Goal: Task Accomplishment & Management: Use online tool/utility

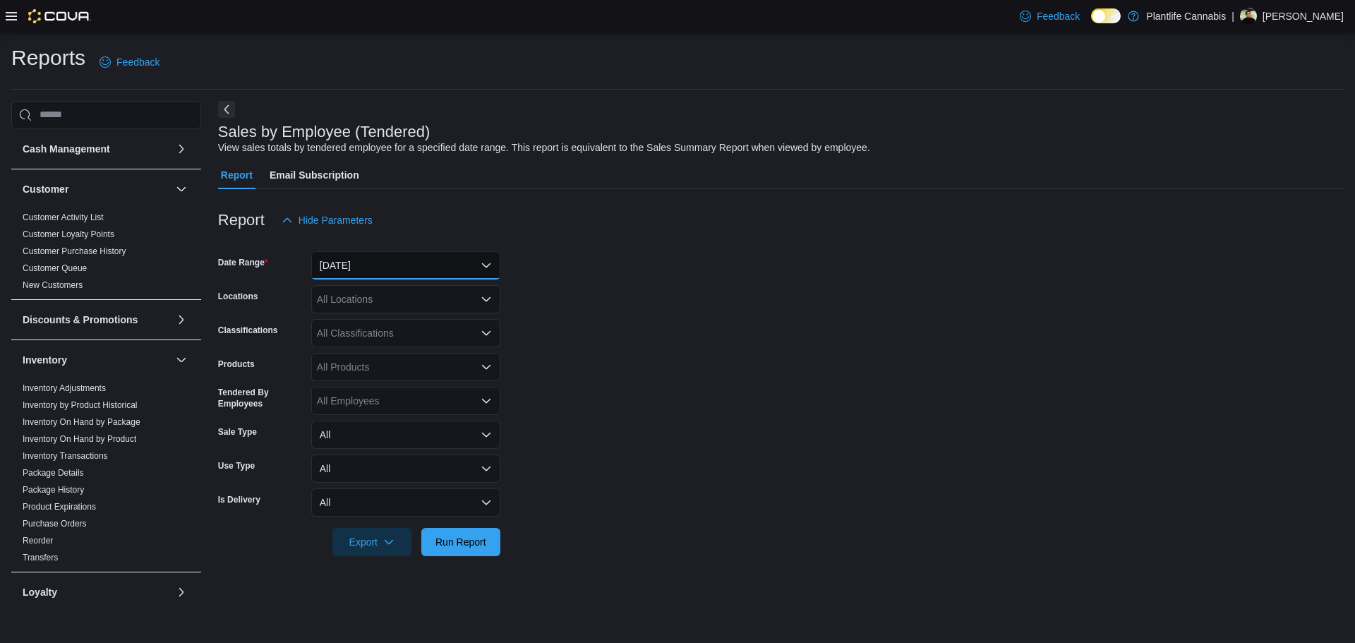
click at [369, 260] on button "Yesterday" at bounding box center [405, 265] width 189 height 28
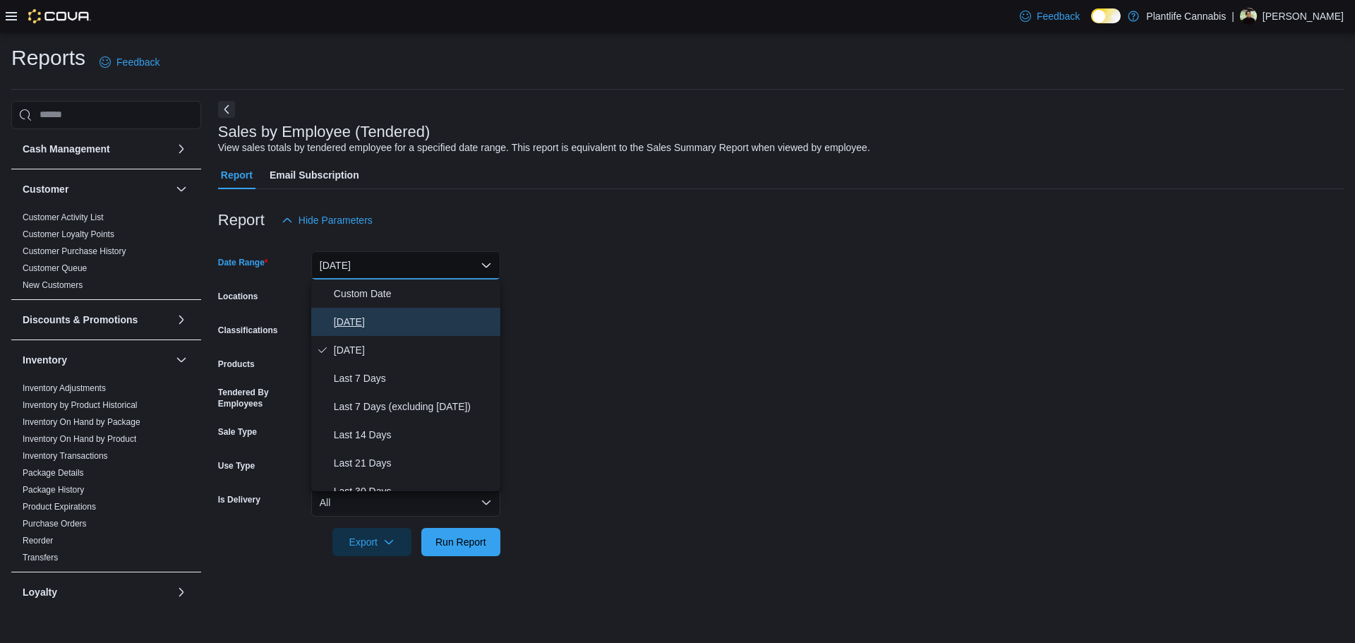
click at [366, 319] on span "Today" at bounding box center [414, 321] width 161 height 17
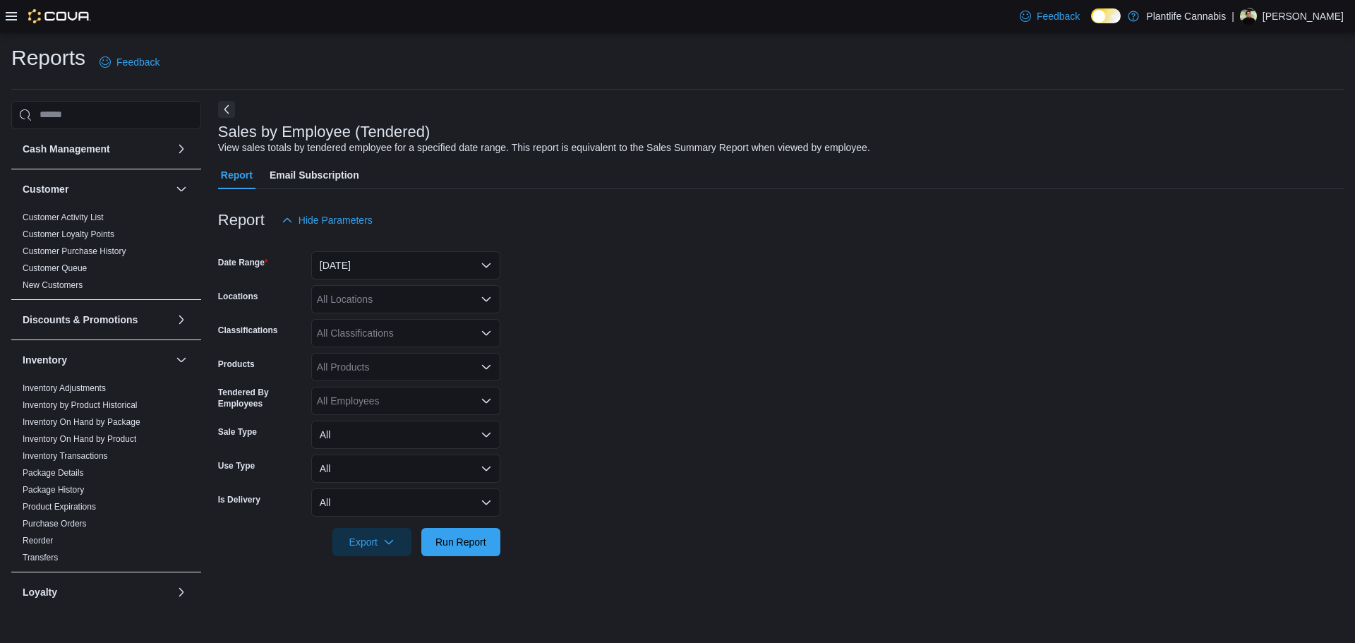
click at [366, 296] on div "All Locations" at bounding box center [405, 299] width 189 height 28
type input "*****"
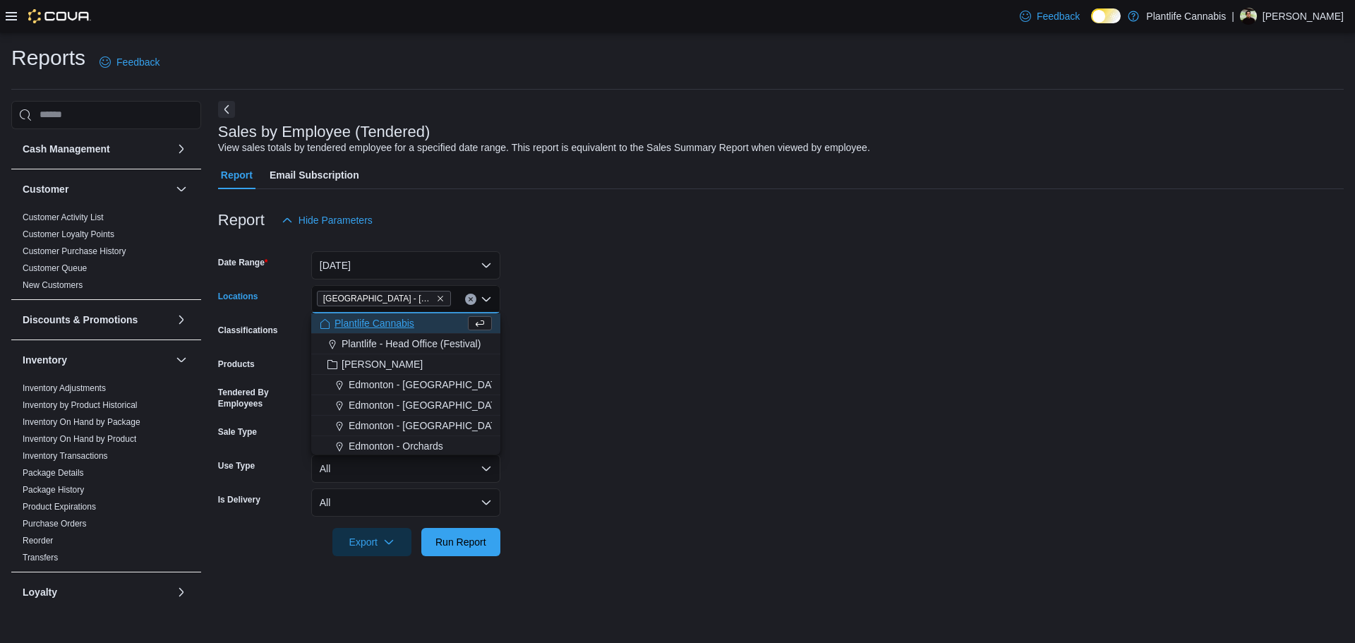
click at [715, 403] on form "Date Range Today Locations Edmonton - South Common Combo box. Selected. Edmonto…" at bounding box center [781, 395] width 1126 height 322
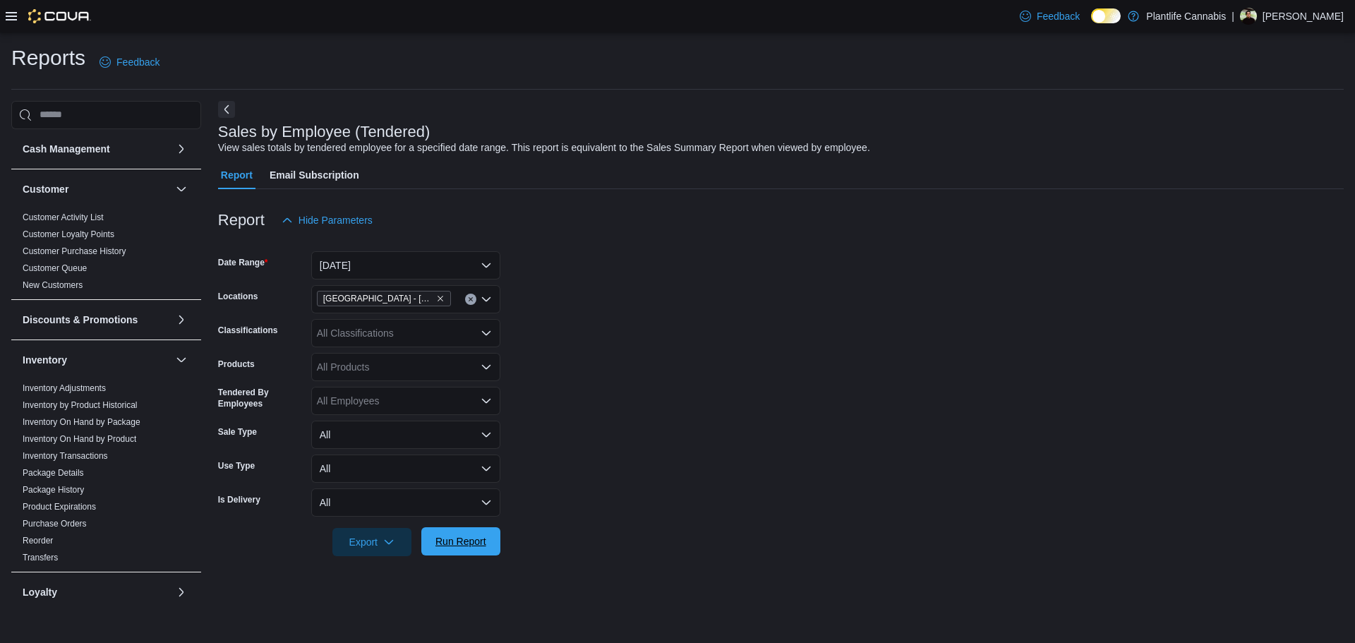
click at [455, 543] on span "Run Report" at bounding box center [460, 541] width 51 height 14
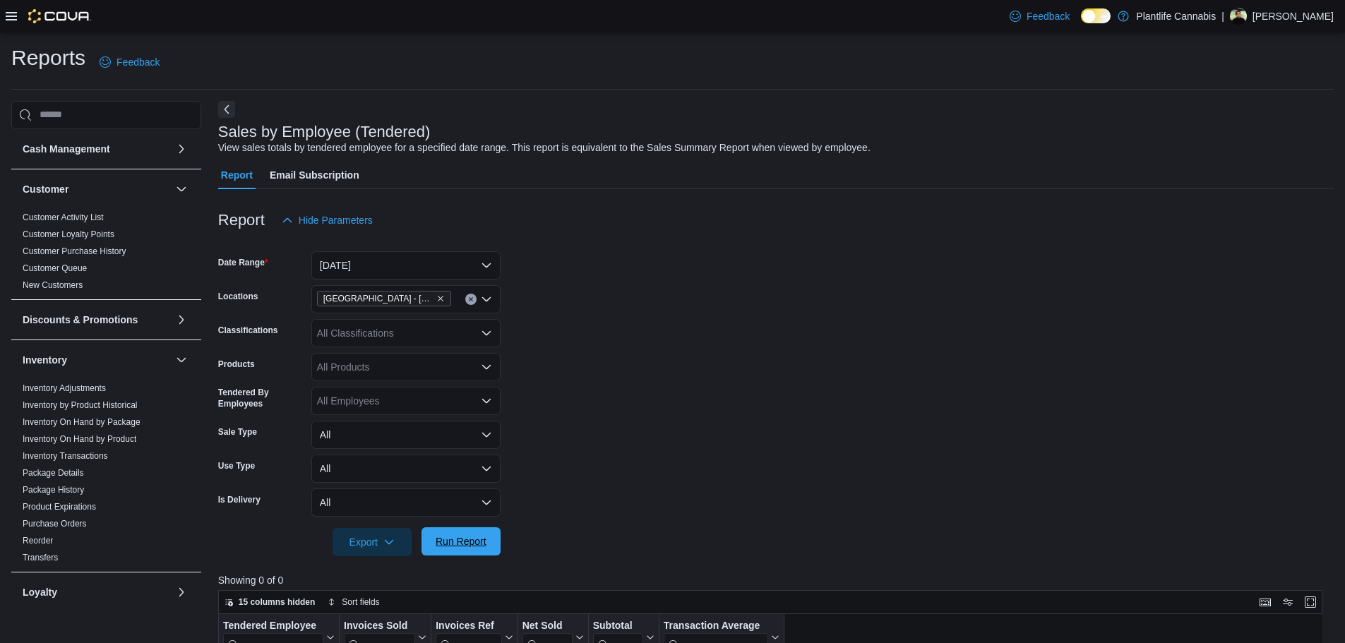
click at [483, 539] on span "Run Report" at bounding box center [460, 541] width 51 height 14
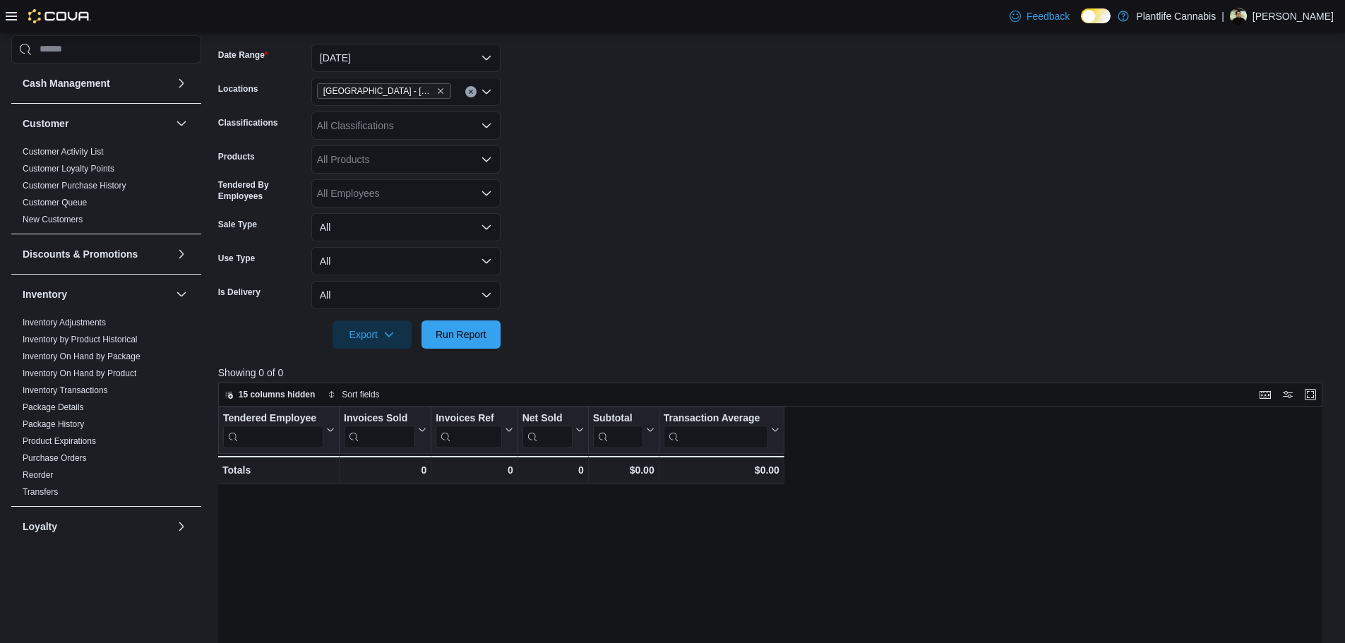
scroll to position [212, 0]
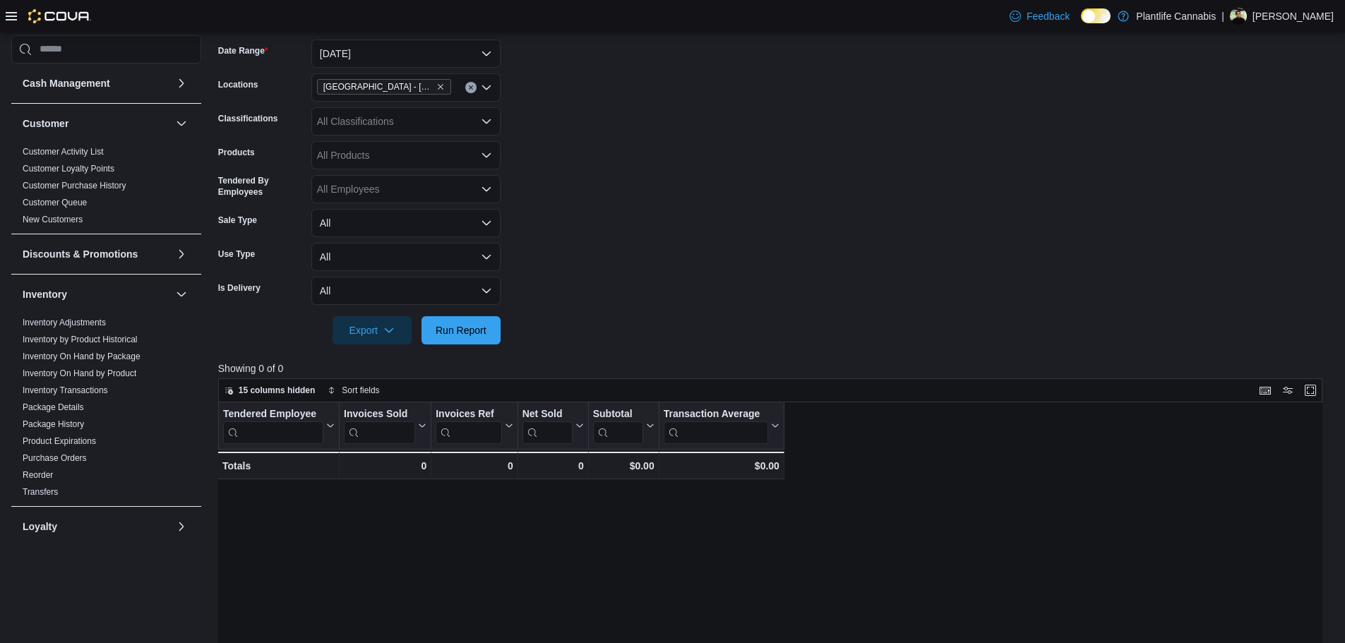
click at [861, 200] on form "Date Range Today Locations Edmonton - South Common Classifications All Classifi…" at bounding box center [775, 184] width 1115 height 322
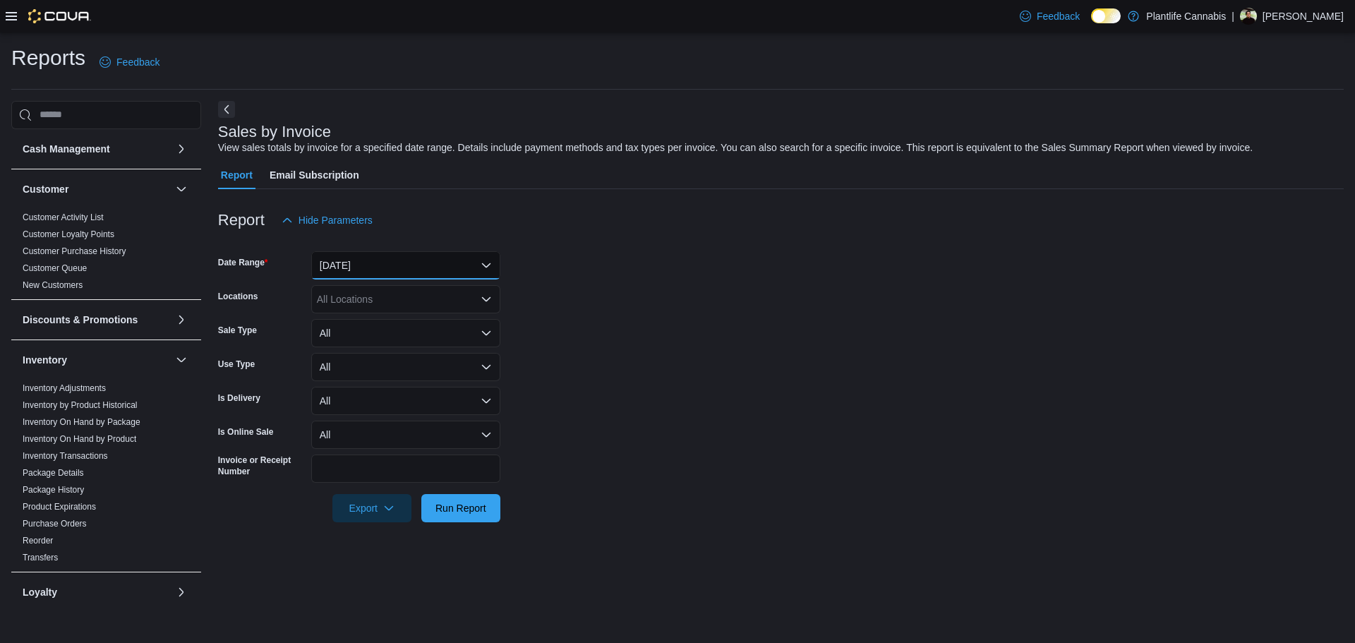
click at [395, 258] on button "[DATE]" at bounding box center [405, 265] width 189 height 28
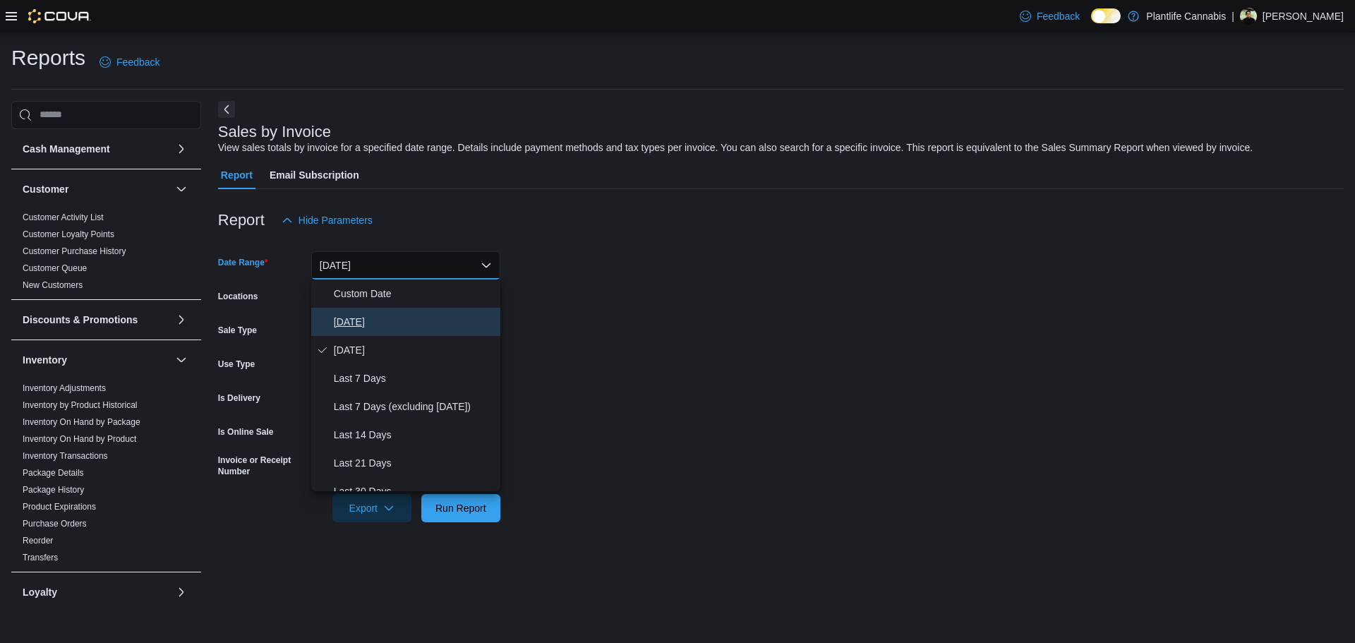
click at [355, 320] on span "[DATE]" at bounding box center [414, 321] width 161 height 17
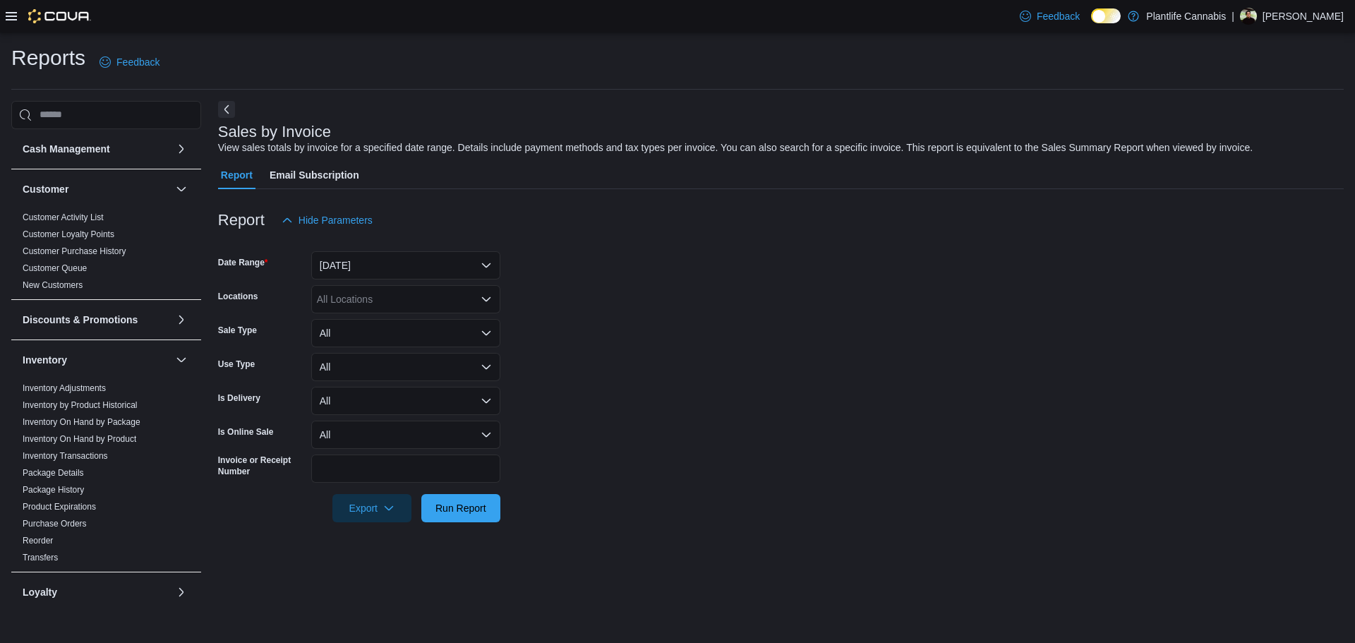
click at [367, 301] on div "All Locations" at bounding box center [405, 299] width 189 height 28
type input "*****"
click at [724, 319] on form "Date Range [DATE] Locations [GEOGRAPHIC_DATA] - [GEOGRAPHIC_DATA] Sale Type All…" at bounding box center [781, 378] width 1126 height 288
click at [457, 510] on span "Run Report" at bounding box center [460, 507] width 51 height 14
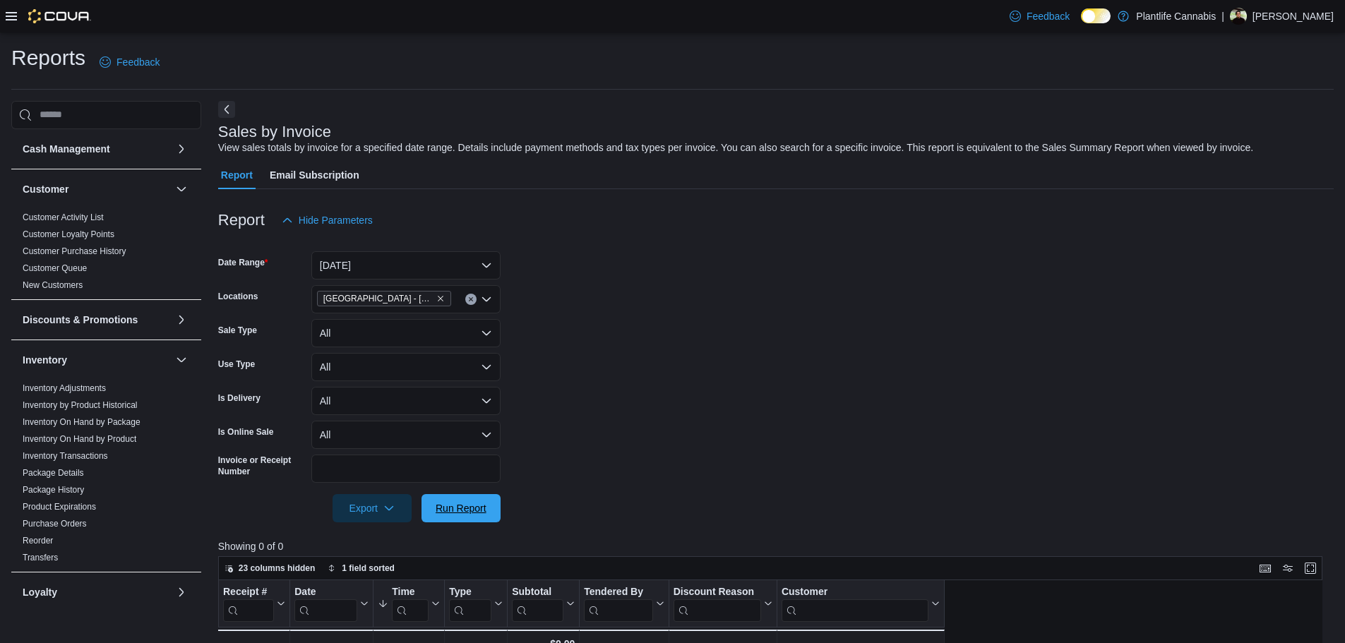
click at [482, 502] on span "Run Report" at bounding box center [460, 508] width 51 height 14
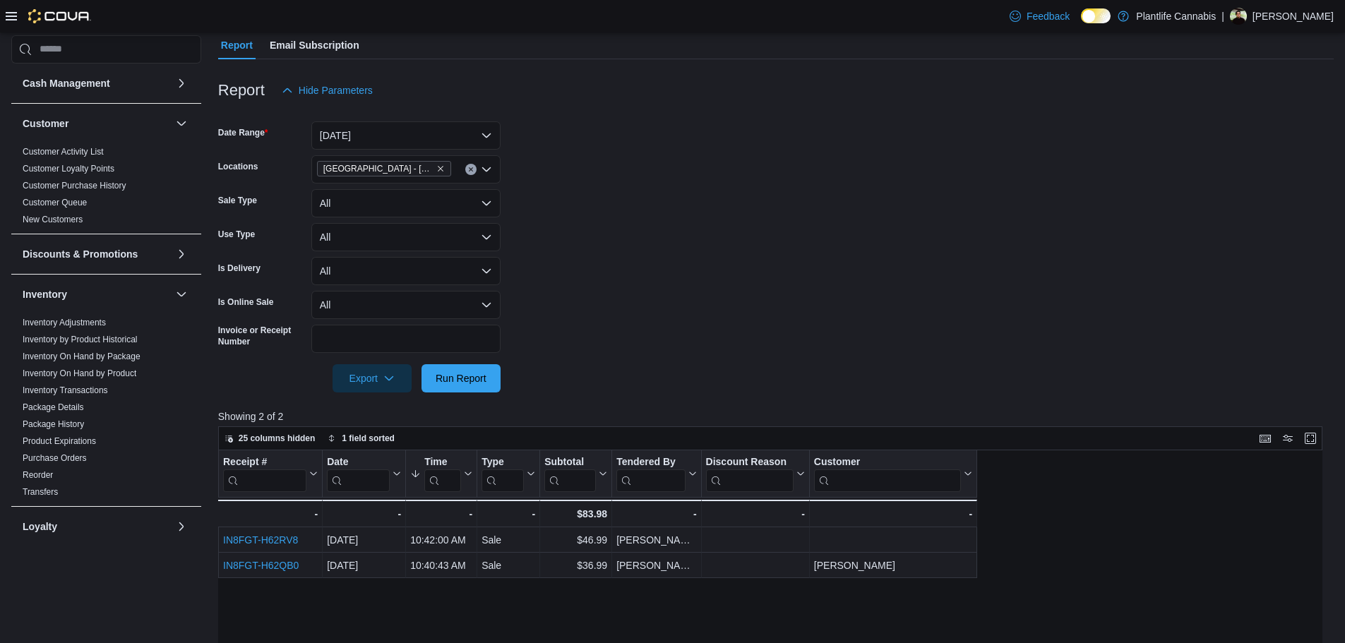
scroll to position [141, 0]
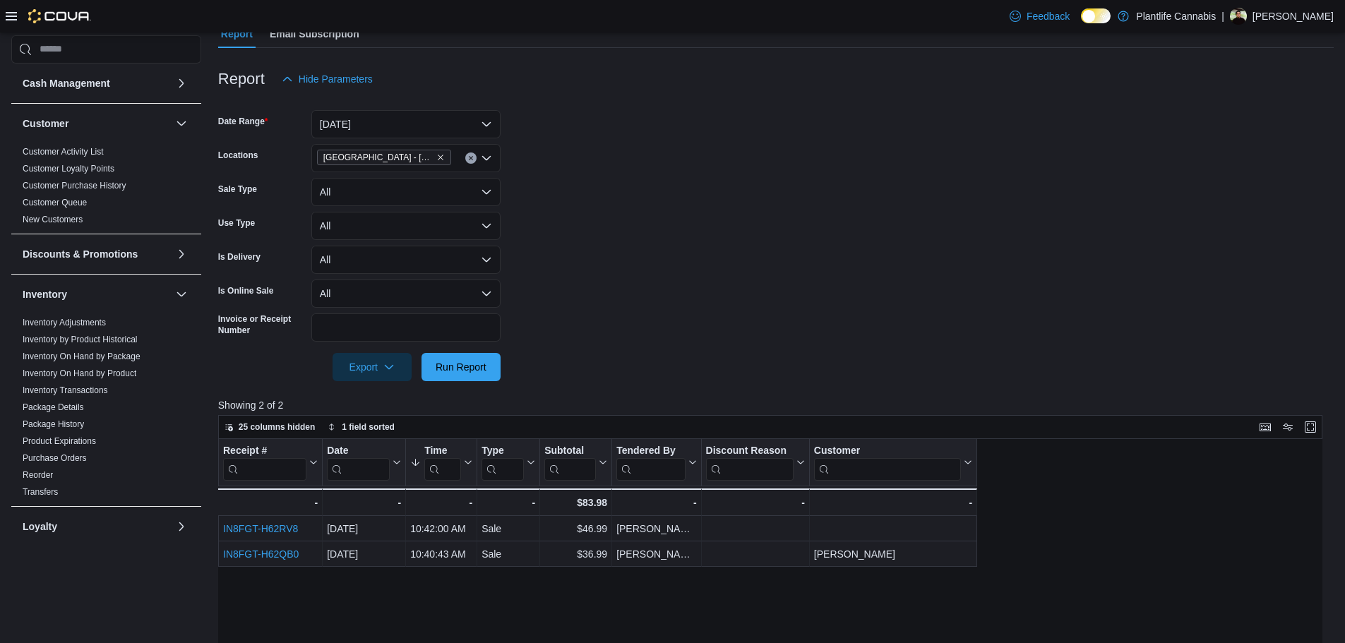
click at [729, 205] on form "Date Range [DATE] Locations [GEOGRAPHIC_DATA] - [GEOGRAPHIC_DATA] Sale Type All…" at bounding box center [775, 237] width 1115 height 288
